Goal: Transaction & Acquisition: Purchase product/service

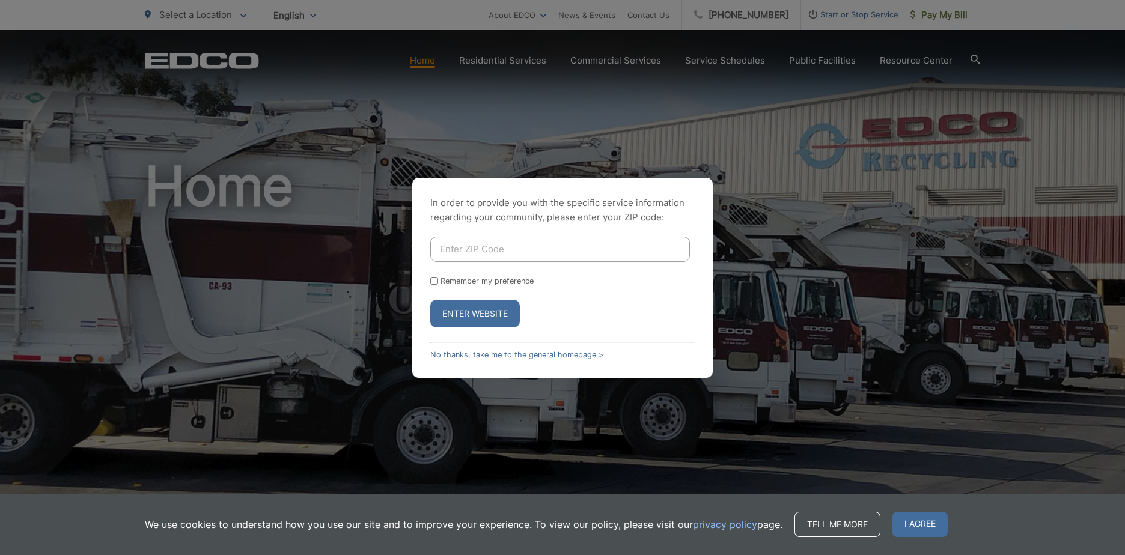
click at [534, 243] on input "Enter ZIP Code" at bounding box center [560, 249] width 260 height 25
type input "92110"
click at [466, 320] on button "Enter Website" at bounding box center [475, 314] width 90 height 28
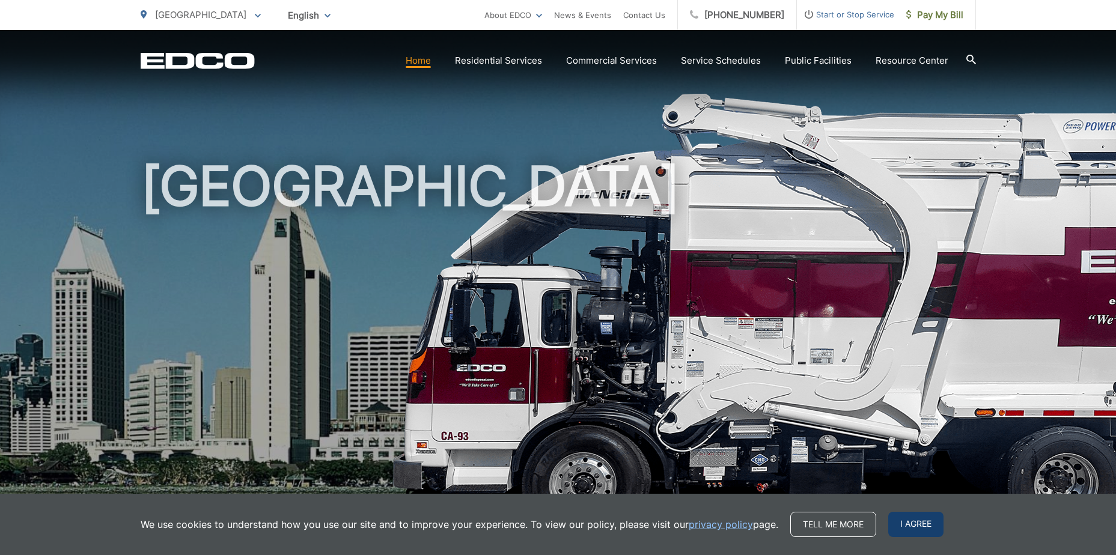
click at [928, 529] on span "I agree" at bounding box center [915, 524] width 55 height 25
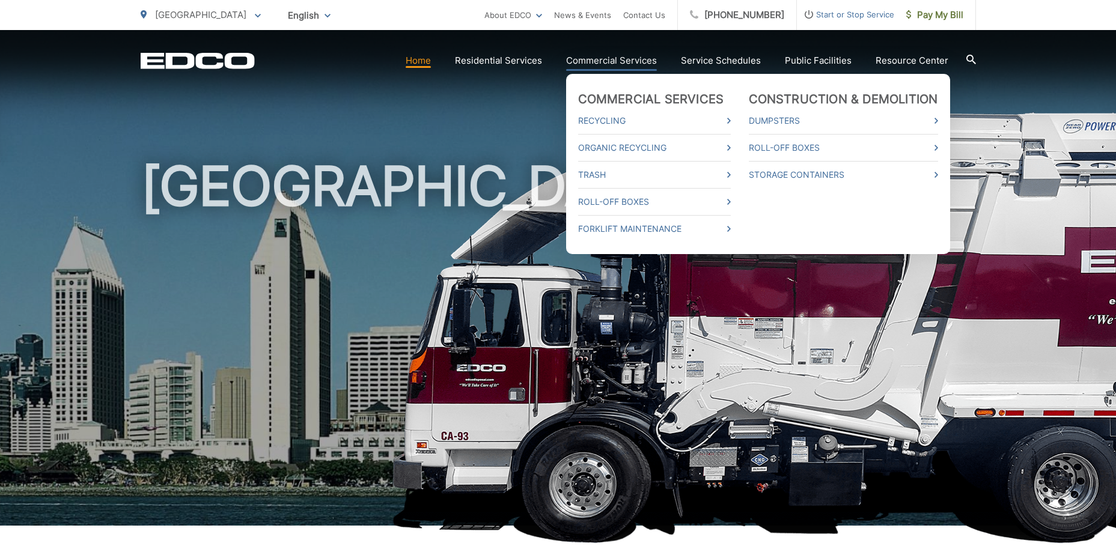
click at [613, 59] on link "Commercial Services" at bounding box center [611, 60] width 91 height 14
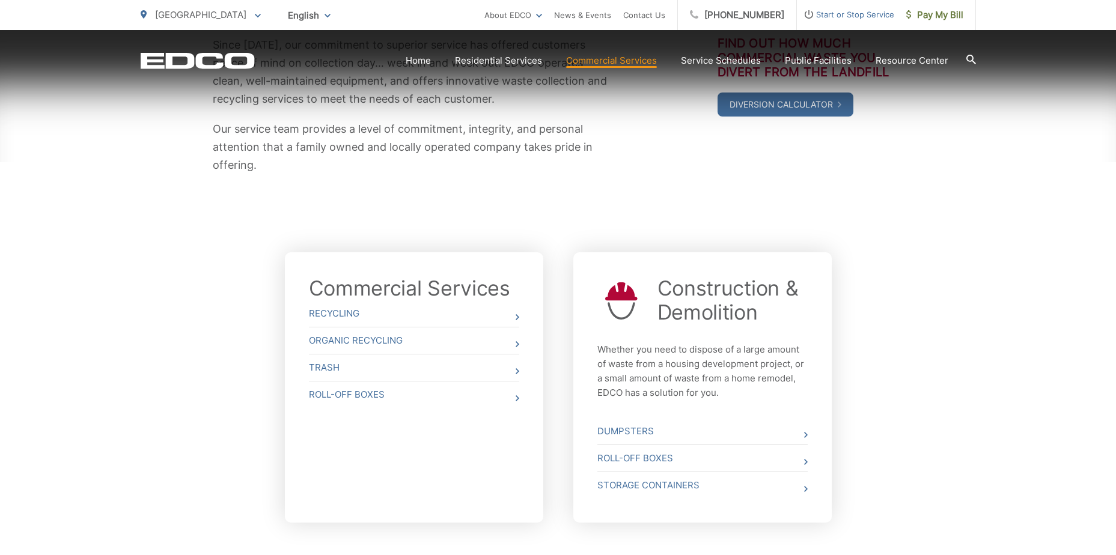
scroll to position [391, 0]
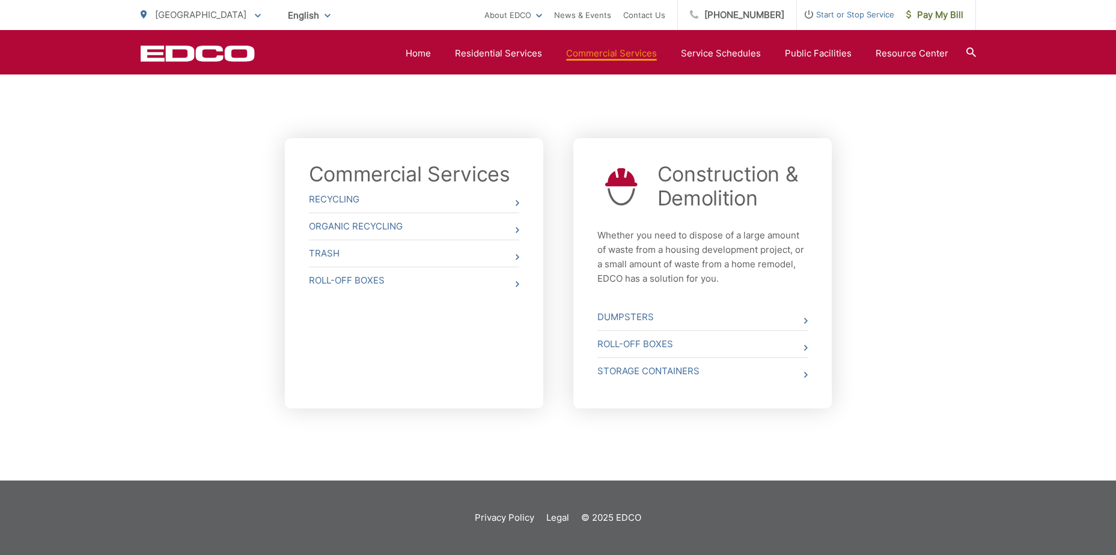
click at [939, 14] on span "Pay My Bill" at bounding box center [934, 15] width 57 height 14
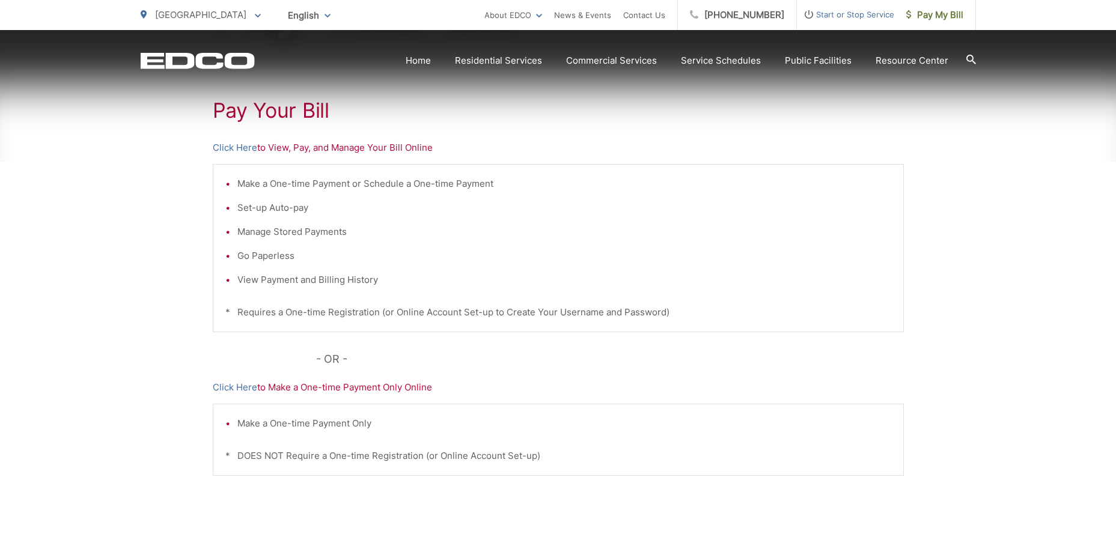
scroll to position [215, 0]
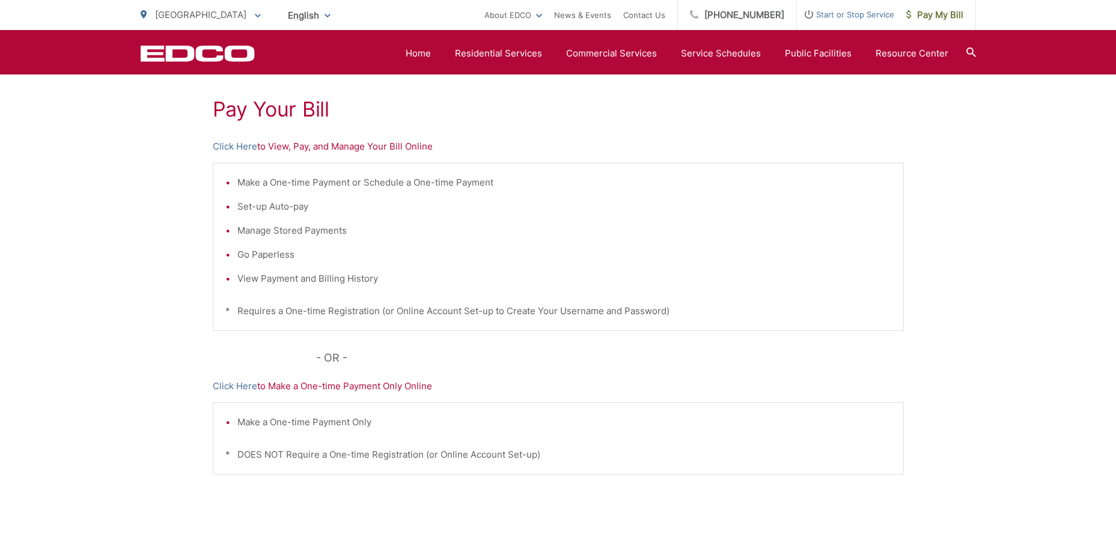
click at [339, 385] on p "Click Here to Make a One-time Payment Only Online" at bounding box center [558, 386] width 691 height 14
click at [338, 382] on p "Click Here to Make a One-time Payment Only Online" at bounding box center [558, 386] width 691 height 14
click at [276, 385] on p "Click Here to Make a One-time Payment Only Online" at bounding box center [558, 386] width 691 height 14
click at [231, 383] on link "Click Here" at bounding box center [235, 386] width 44 height 14
